Goal: Information Seeking & Learning: Learn about a topic

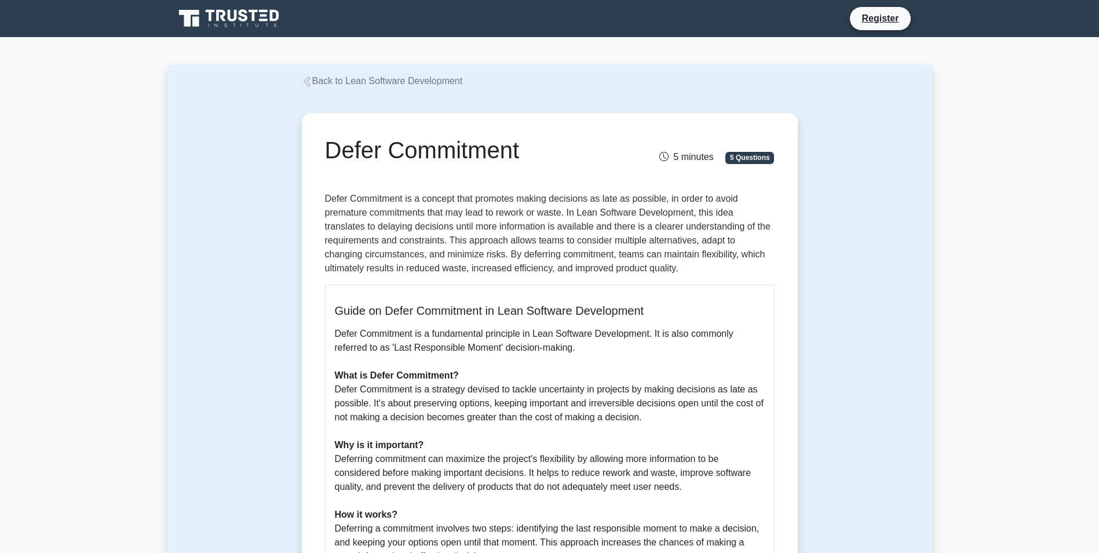
click at [752, 395] on p "Defer Commitment is a fundamental principle in Lean Software Development. It is…" at bounding box center [550, 514] width 430 height 375
click at [788, 422] on div "Defer Commitment 5 minutes 5 Questions Guide on Defer Commitment in Lean Softwa…" at bounding box center [549, 477] width 487 height 718
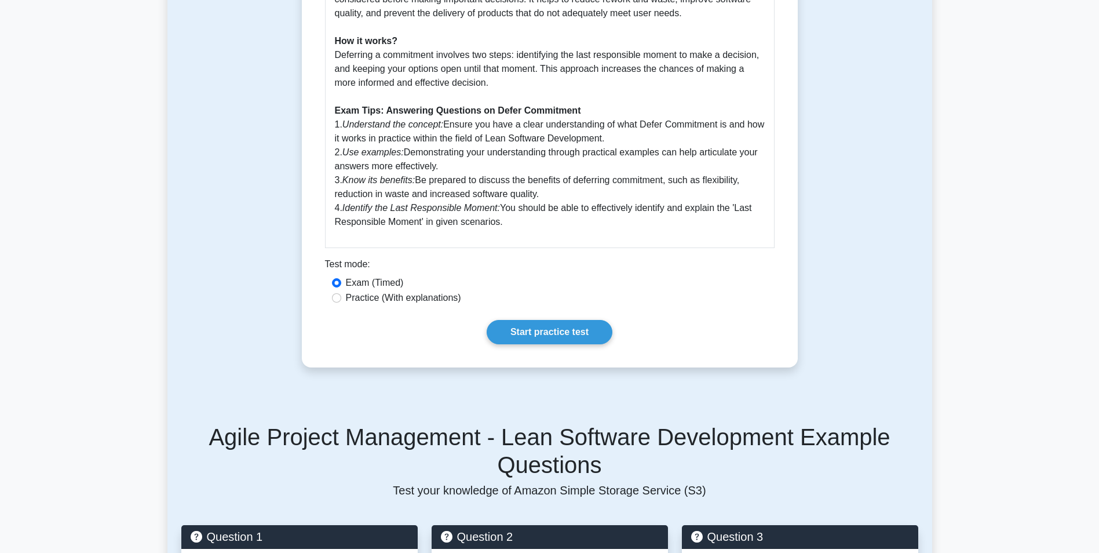
scroll to position [487, 0]
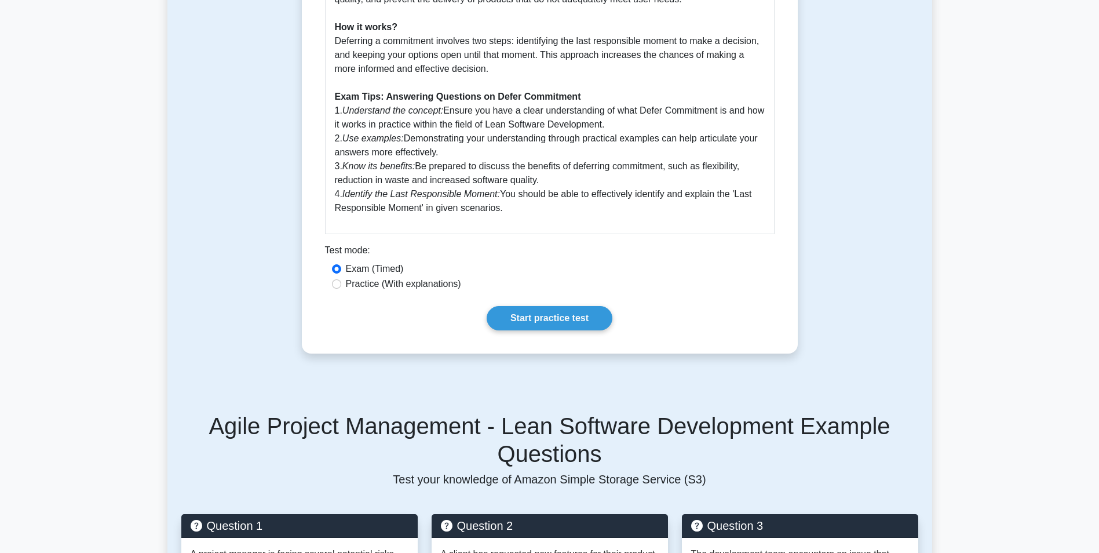
click at [353, 283] on label "Practice (With explanations)" at bounding box center [403, 284] width 115 height 14
click at [341, 283] on input "Practice (With explanations)" at bounding box center [336, 283] width 9 height 9
radio input "true"
click at [547, 317] on link "Start practice test" at bounding box center [550, 318] width 126 height 24
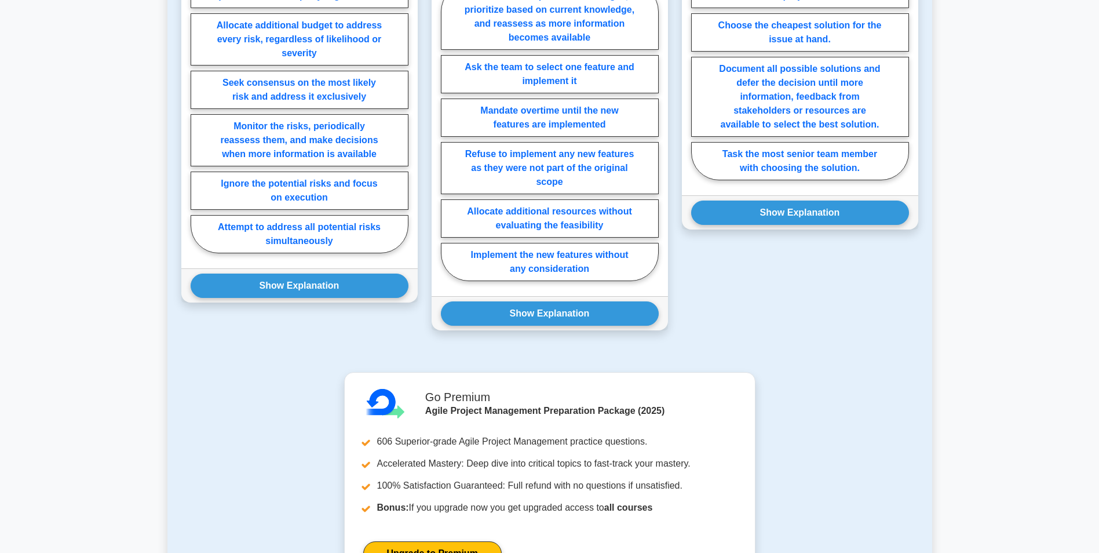
scroll to position [1461, 0]
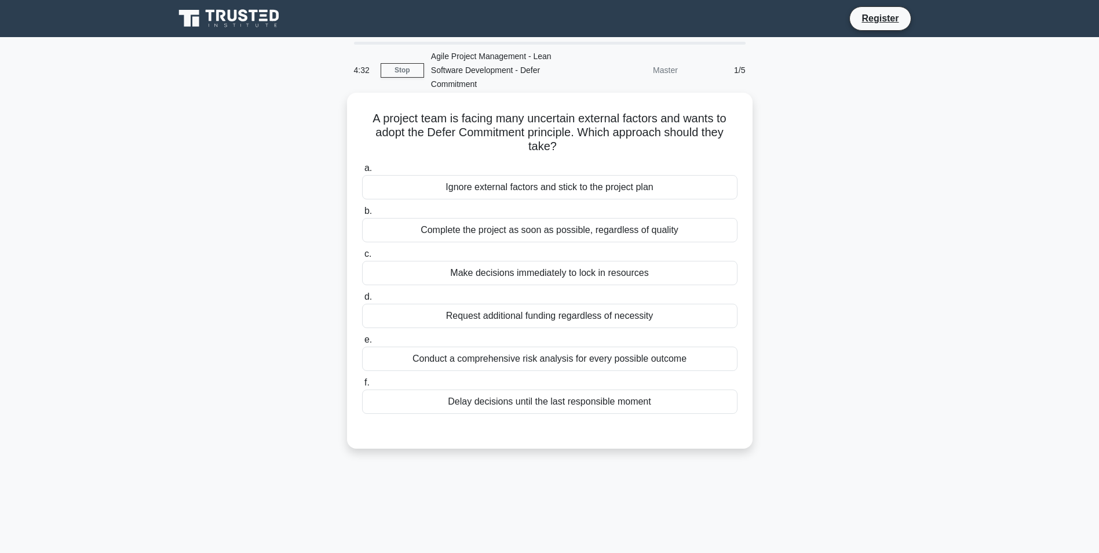
click at [538, 399] on div "Delay decisions until the last responsible moment" at bounding box center [549, 401] width 375 height 24
click at [362, 386] on input "[PERSON_NAME] decisions until the last responsible moment" at bounding box center [362, 383] width 0 height 8
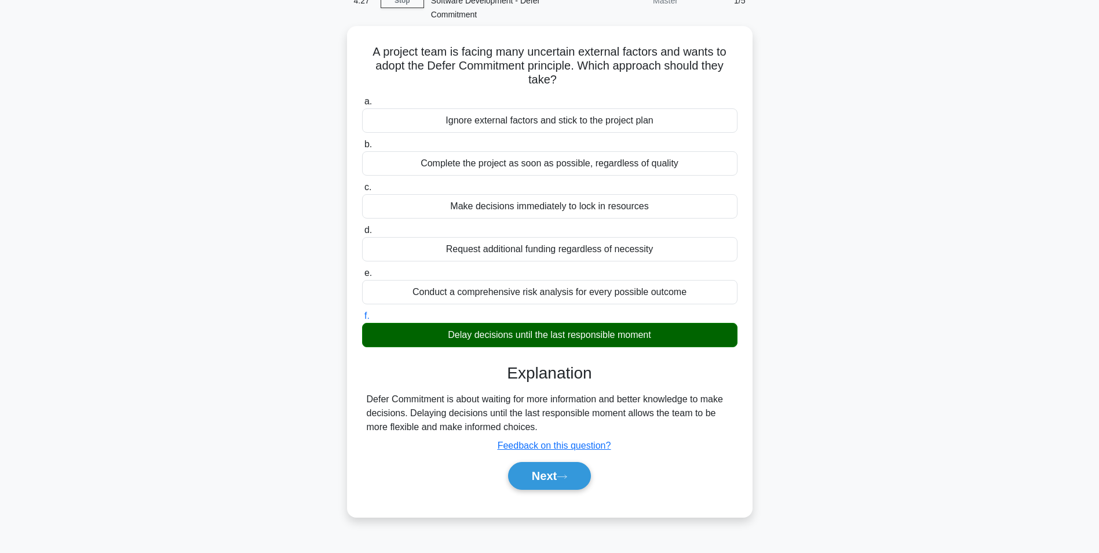
scroll to position [73, 0]
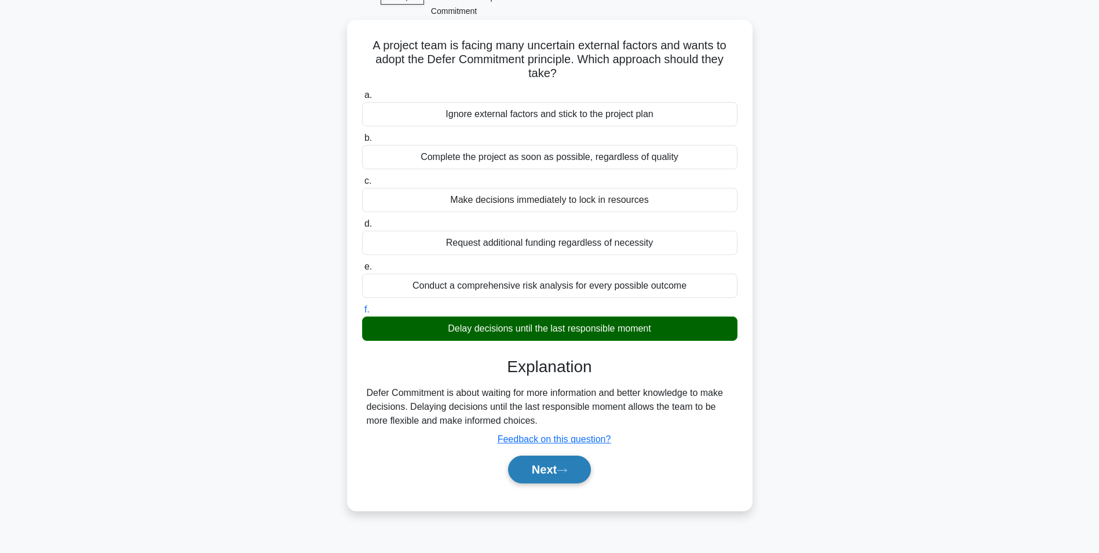
click at [540, 469] on button "Next" at bounding box center [549, 469] width 83 height 28
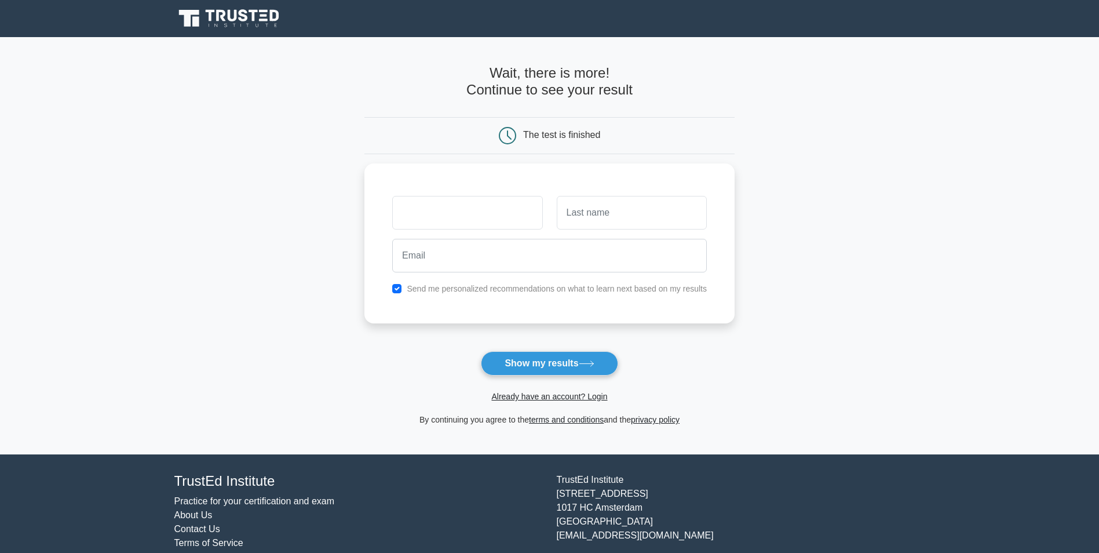
drag, startPoint x: 0, startPoint y: 0, endPoint x: 582, endPoint y: 47, distance: 584.0
click at [582, 47] on div "Wait, there is more! Continue to see your result The test is finished" at bounding box center [549, 245] width 370 height 417
